Goal: Go to known website: Access a specific website the user already knows

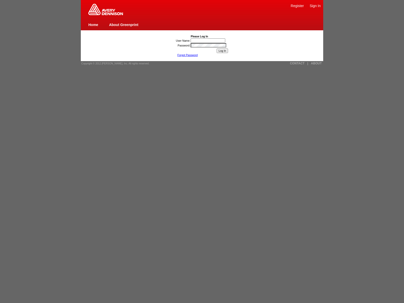
click at [105, 14] on img at bounding box center [105, 9] width 35 height 11
click at [187, 55] on link "Forgot Password" at bounding box center [187, 54] width 20 height 3
click at [307, 63] on link "|" at bounding box center [307, 64] width 1 height 4
click at [222, 51] on input "Log In" at bounding box center [222, 50] width 12 height 5
type input "nessus_was_name_bjfkjmriwas_ghusck4m6bf8"><img src=x onerror=[DOMAIN_NAME]._ten…"
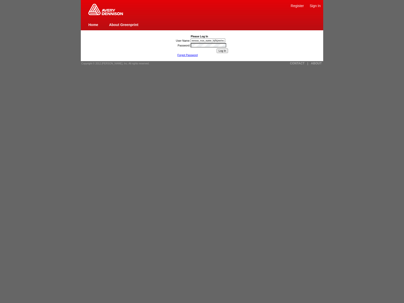
scroll to position [0, 136]
type input "nessus_was_name_bjfkjmriwas_ghusck4m6bf81){window.top._tenable_wasscan_js_names…"
click at [93, 24] on link "Home" at bounding box center [93, 25] width 10 height 4
